Goal: Transaction & Acquisition: Purchase product/service

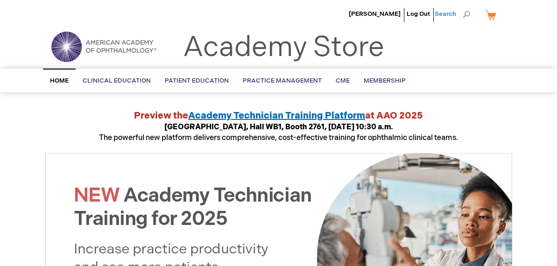
click at [467, 13] on span "Search" at bounding box center [451, 14] width 35 height 19
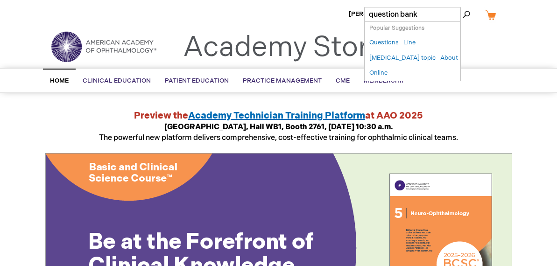
type input "question bank"
click at [462, 7] on button "Search" at bounding box center [465, 14] width 7 height 15
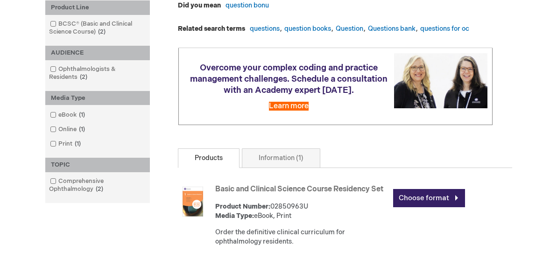
scroll to position [158, 0]
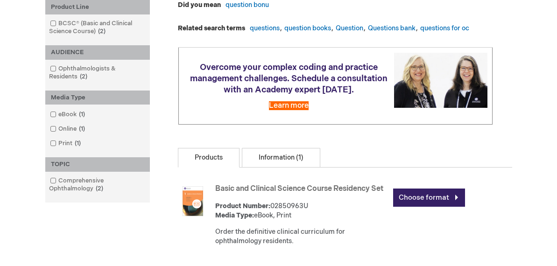
click at [269, 168] on link "Information (1)" at bounding box center [281, 158] width 78 height 20
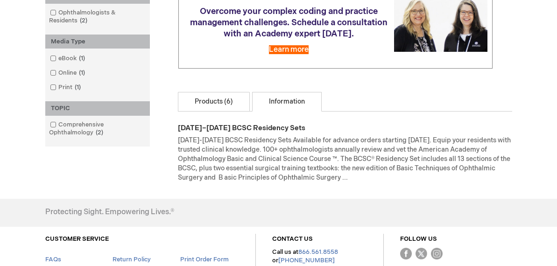
scroll to position [215, 0]
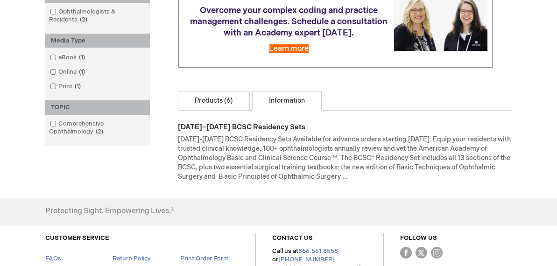
click at [213, 111] on link "Products (6)" at bounding box center [214, 101] width 72 height 20
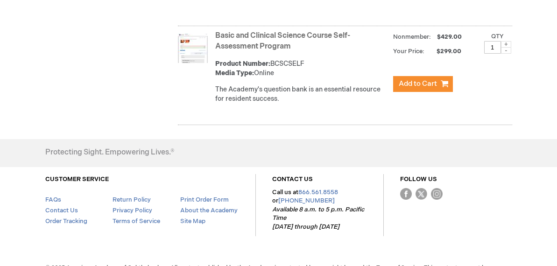
scroll to position [738, 0]
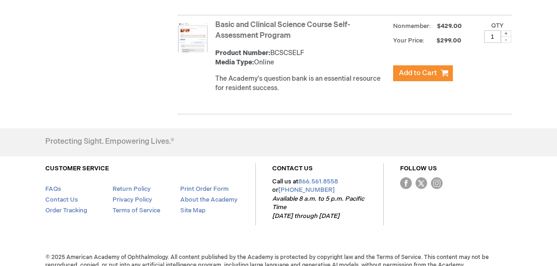
click at [283, 40] on link "Basic and Clinical Science Course Self-Assessment Program" at bounding box center [282, 31] width 135 height 20
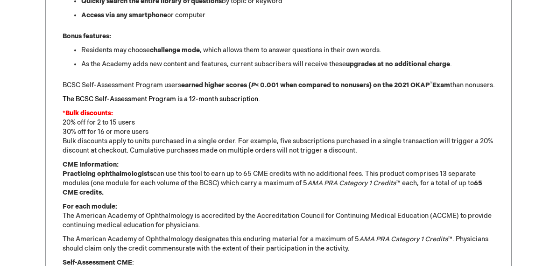
scroll to position [705, 0]
drag, startPoint x: 138, startPoint y: 134, endPoint x: 63, endPoint y: 132, distance: 74.2
click at [63, 132] on p "*Bulk discounts: 20% off for 2 to 15 users 30% off for 16 or more users Bulk di…" at bounding box center [279, 131] width 432 height 47
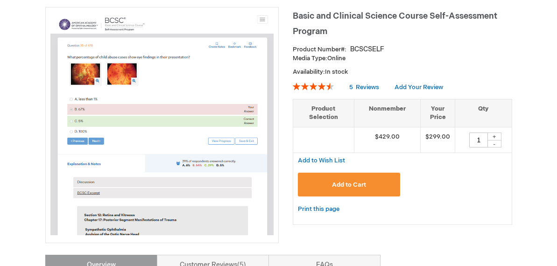
scroll to position [132, 0]
